Goal: Task Accomplishment & Management: Complete application form

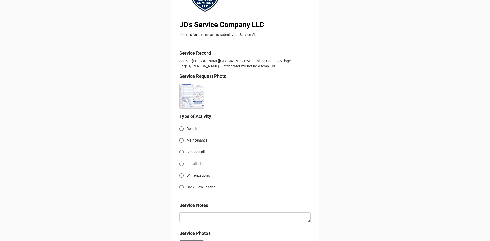
scroll to position [77, 0]
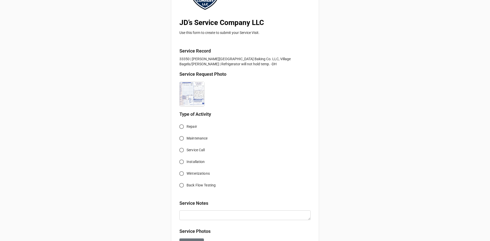
click at [180, 151] on input "Service Call" at bounding box center [181, 150] width 10 height 10
radio input "true"
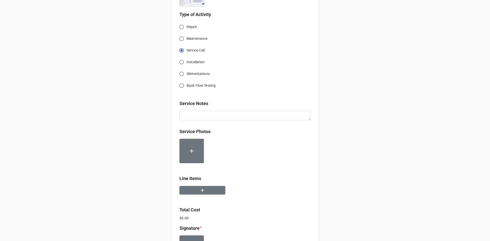
scroll to position [153, 0]
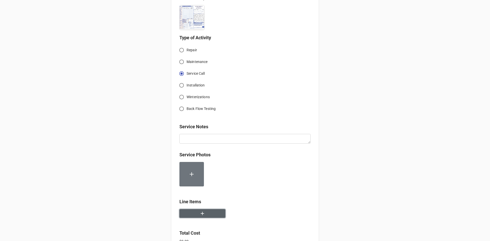
click at [205, 215] on button "button" at bounding box center [202, 213] width 46 height 9
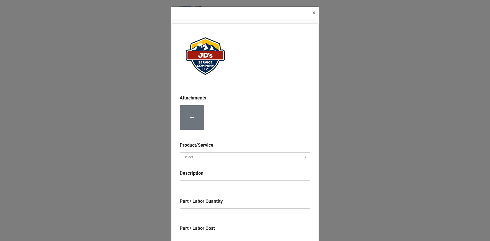
click at [216, 156] on input "text" at bounding box center [245, 157] width 130 height 9
click at [198, 166] on div "Services" at bounding box center [245, 166] width 130 height 9
click at [214, 187] on textarea at bounding box center [245, 185] width 131 height 10
paste textarea "8:15am-9:15am; Troubleshoot single door upright refrigerator not holding temper…"
type textarea "x"
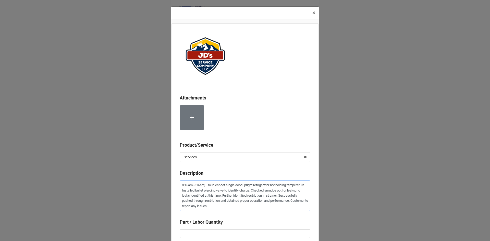
type textarea "8:15am-9:15am; Troubleshoot single door upright refrigerator not holding temper…"
click at [238, 235] on input "text" at bounding box center [245, 233] width 131 height 9
type textarea "x"
type input "1"
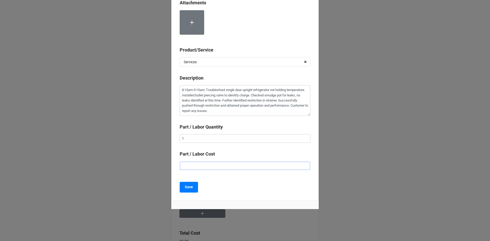
type textarea "x"
type input "$2.00"
type textarea "x"
type input "$22.00"
type textarea "x"
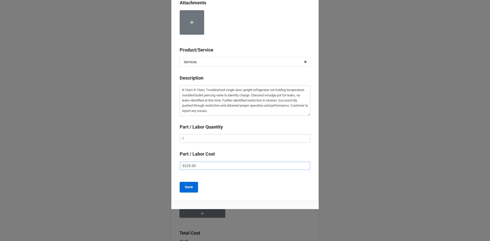
type input "$225.00"
click at [189, 185] on b "Save" at bounding box center [189, 186] width 8 height 5
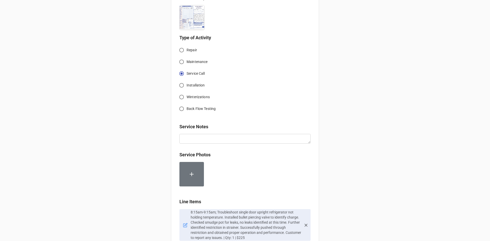
scroll to position [282, 0]
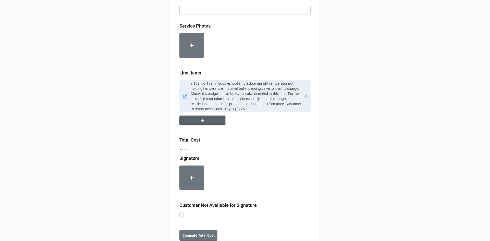
click at [199, 121] on icon "button" at bounding box center [202, 121] width 6 height 6
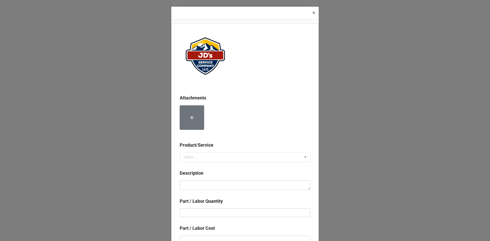
click at [201, 152] on div "Product/Service" at bounding box center [245, 147] width 131 height 11
click at [210, 155] on input "text" at bounding box center [245, 157] width 130 height 9
click at [207, 175] on div "Material Cost" at bounding box center [245, 175] width 130 height 9
click at [204, 186] on textarea at bounding box center [245, 185] width 131 height 10
type textarea "x"
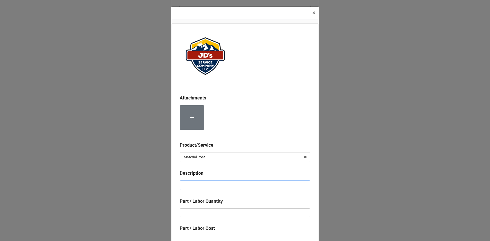
type textarea "1"
type textarea "x"
type textarea "13"
type textarea "x"
type textarea "134"
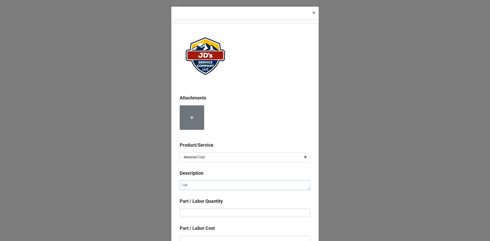
type textarea "x"
type textarea "134A"
type textarea "x"
type textarea "134A"
type textarea "x"
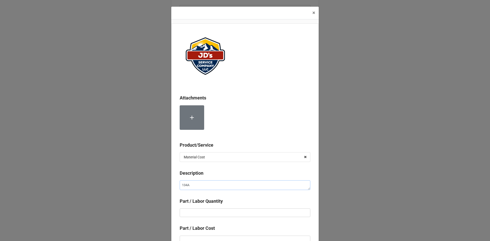
type textarea "134A R"
type textarea "x"
type textarea "134A Re"
type textarea "x"
type textarea "134A Rev"
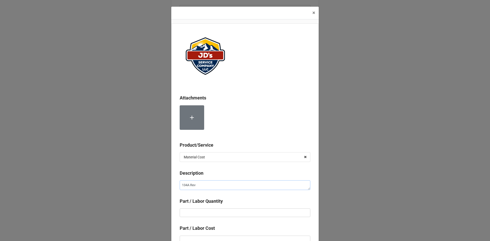
type textarea "x"
type textarea "134A Re"
type textarea "x"
type textarea "134A Ref"
type textarea "x"
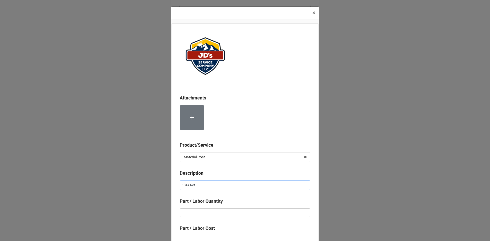
type textarea "134A Refr"
type textarea "x"
type textarea "134A Refri"
type textarea "x"
type textarea "134A Refrig"
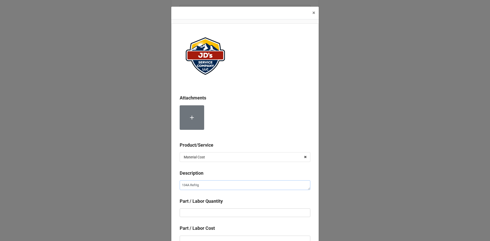
type textarea "x"
type textarea "134A Refrige"
type textarea "x"
type textarea "134A Refriger"
type textarea "x"
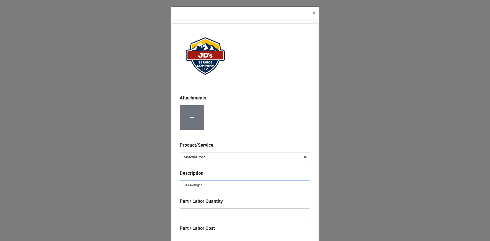
type textarea "134A Refrigera"
type textarea "x"
type textarea "134A Refrigeran"
type textarea "x"
type textarea "134A Refrigerant"
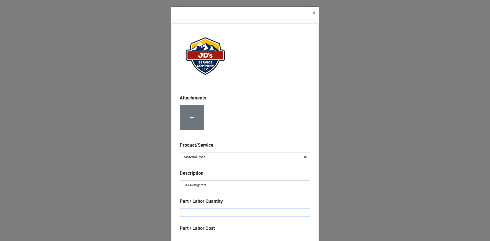
type textarea "x"
type input "1"
type textarea "x"
type input "15"
type textarea "x"
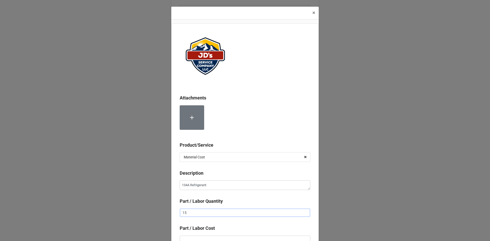
type input "150"
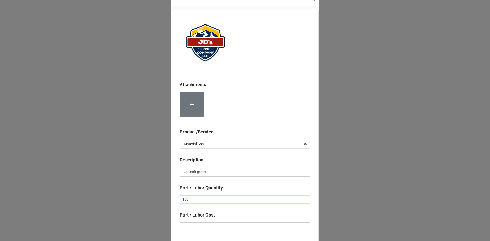
scroll to position [51, 0]
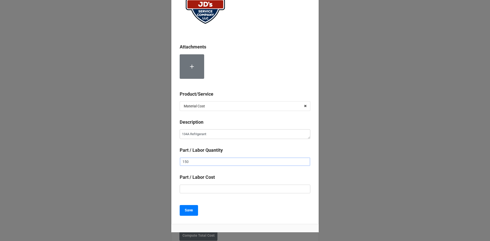
type textarea "x"
type input "15"
type textarea "x"
type input "1"
type textarea "x"
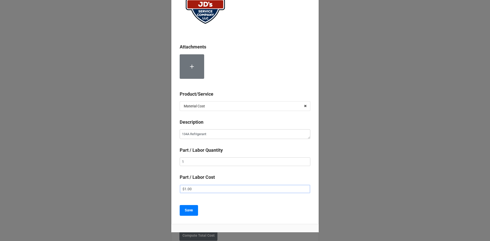
type input "$1.00"
type textarea "x"
type input "$15.00"
type textarea "x"
type input "$150.00"
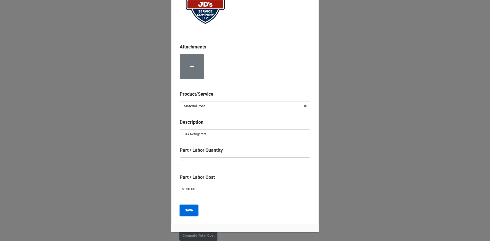
click at [186, 212] on b "Save" at bounding box center [189, 210] width 8 height 5
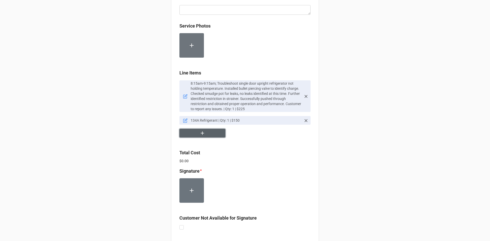
click at [208, 134] on button "button" at bounding box center [202, 133] width 46 height 9
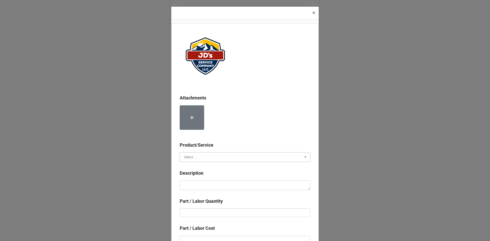
click at [204, 155] on input "text" at bounding box center [245, 157] width 130 height 9
click at [201, 175] on span "Material Cost" at bounding box center [194, 176] width 21 height 4
click at [203, 186] on textarea at bounding box center [245, 185] width 131 height 10
type textarea "x"
type textarea "B"
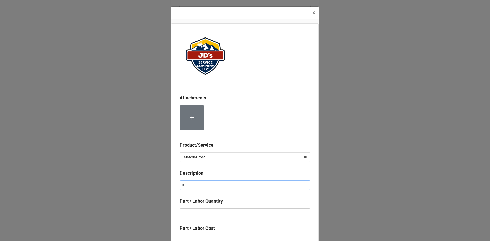
type textarea "x"
type textarea "Bu"
type textarea "x"
type textarea "Bul"
type textarea "x"
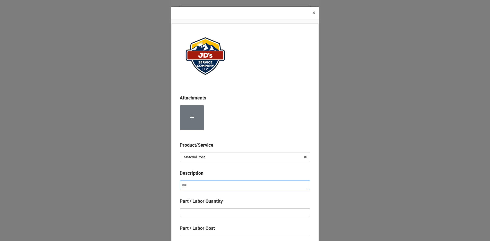
type textarea "Bull"
type textarea "x"
type textarea "Bulle"
type textarea "x"
type textarea "Bullet"
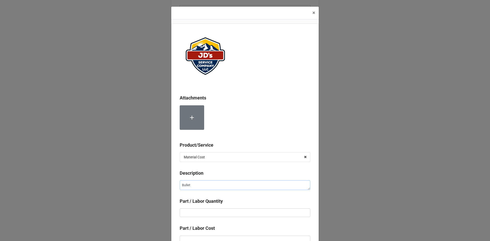
type textarea "x"
type textarea "Bullet"
type textarea "x"
type textarea "Bullet P"
type textarea "x"
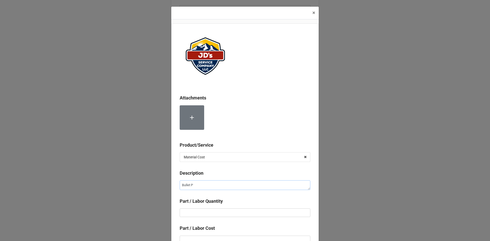
type textarea "Bullet Pi"
type textarea "x"
type textarea "Bullet Pie"
type textarea "x"
type textarea "Bullet Pier"
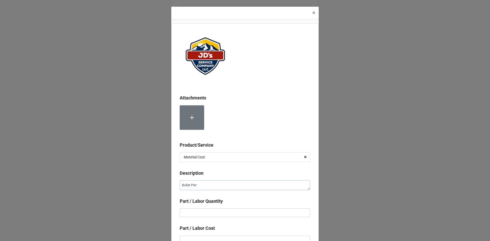
type textarea "x"
type textarea "Bullet Pierc"
type textarea "x"
type textarea "Bullet Pierci"
type textarea "x"
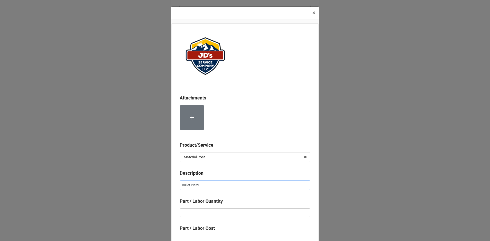
type textarea "Bullet Piercin"
type textarea "x"
type textarea "Bullet Piercing"
type textarea "x"
type textarea "Bullet Piercing"
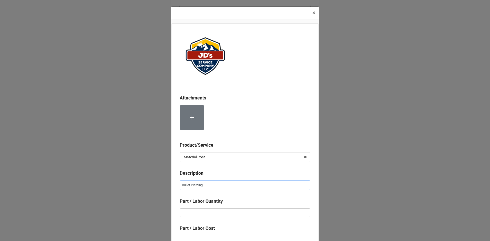
type textarea "x"
type textarea "Bullet Piercing V"
type textarea "x"
type textarea "Bullet Piercing Va"
type textarea "x"
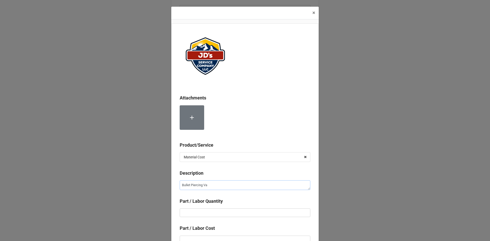
type textarea "Bullet Piercing Val"
type textarea "x"
type textarea "Bullet Piercing Valv"
type textarea "x"
type textarea "Bullet Piercing Valve"
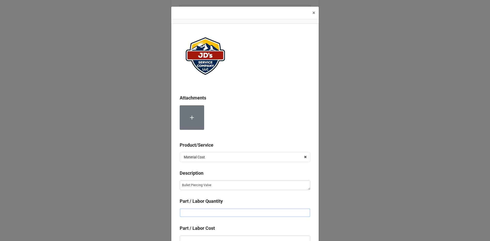
type textarea "x"
type input "1"
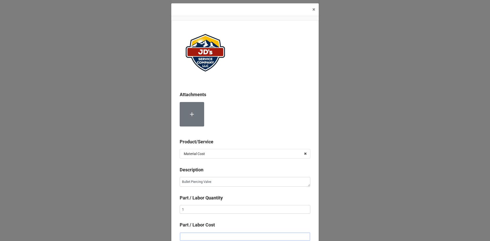
type textarea "x"
type input "$4.00"
type textarea "x"
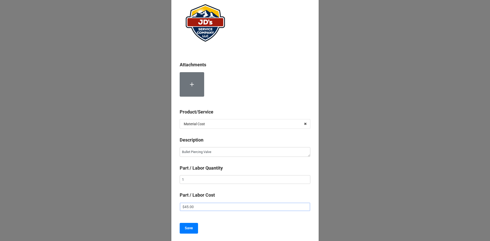
scroll to position [54, 0]
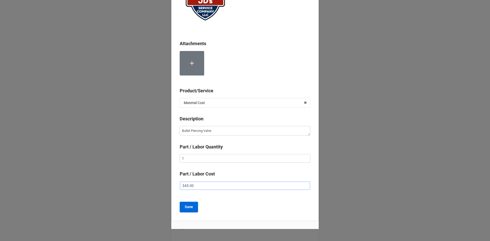
type input "$45.00"
click at [190, 208] on b "Save" at bounding box center [189, 206] width 8 height 5
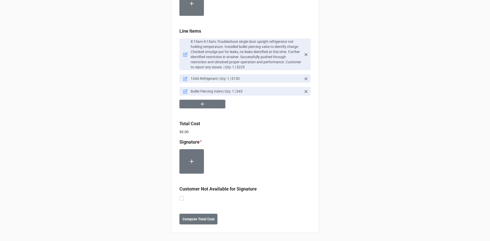
click at [182, 196] on label at bounding box center [181, 196] width 4 height 0
checkbox input "true"
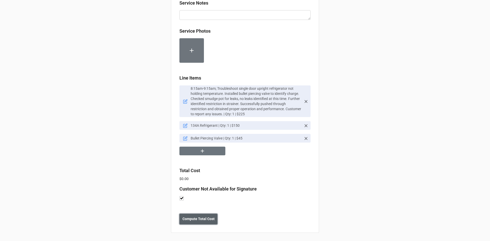
click at [195, 217] on b "Compute Total Cost" at bounding box center [198, 218] width 32 height 5
click at [193, 218] on button "Save" at bounding box center [188, 219] width 18 height 11
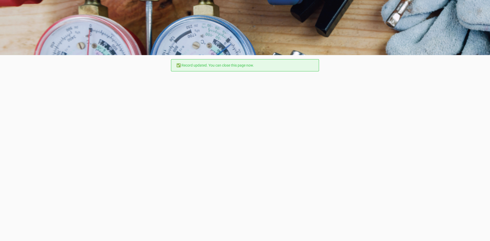
scroll to position [0, 0]
